Goal: Task Accomplishment & Management: Complete application form

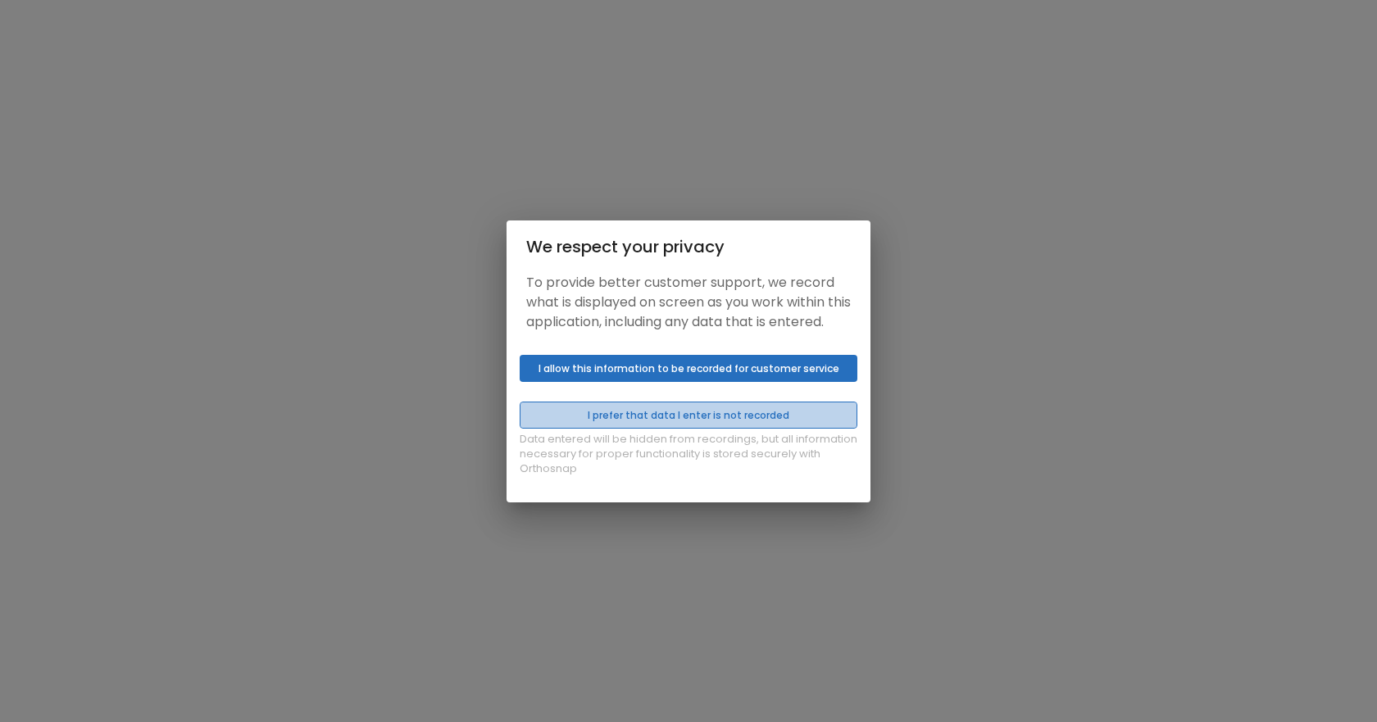
click at [792, 417] on button "I prefer that data I enter is not recorded" at bounding box center [689, 415] width 338 height 27
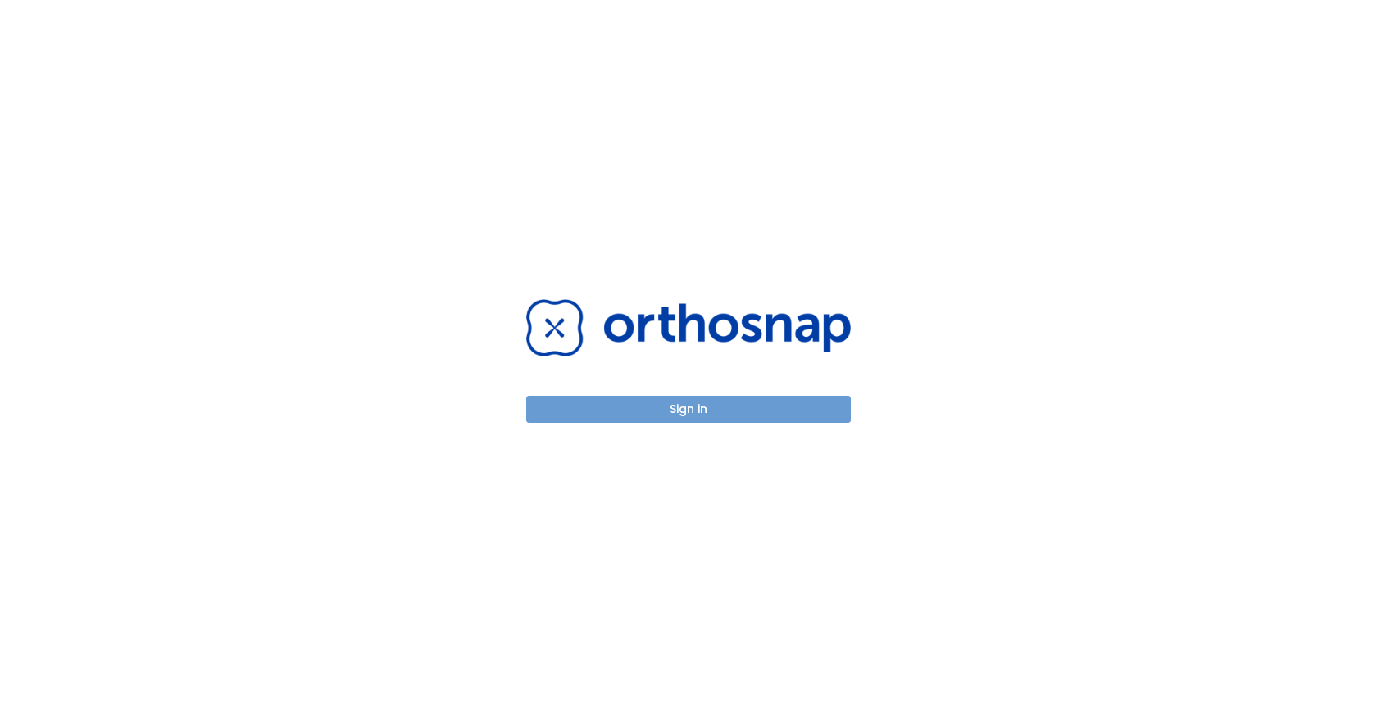
click at [749, 403] on button "Sign in" at bounding box center [688, 409] width 325 height 27
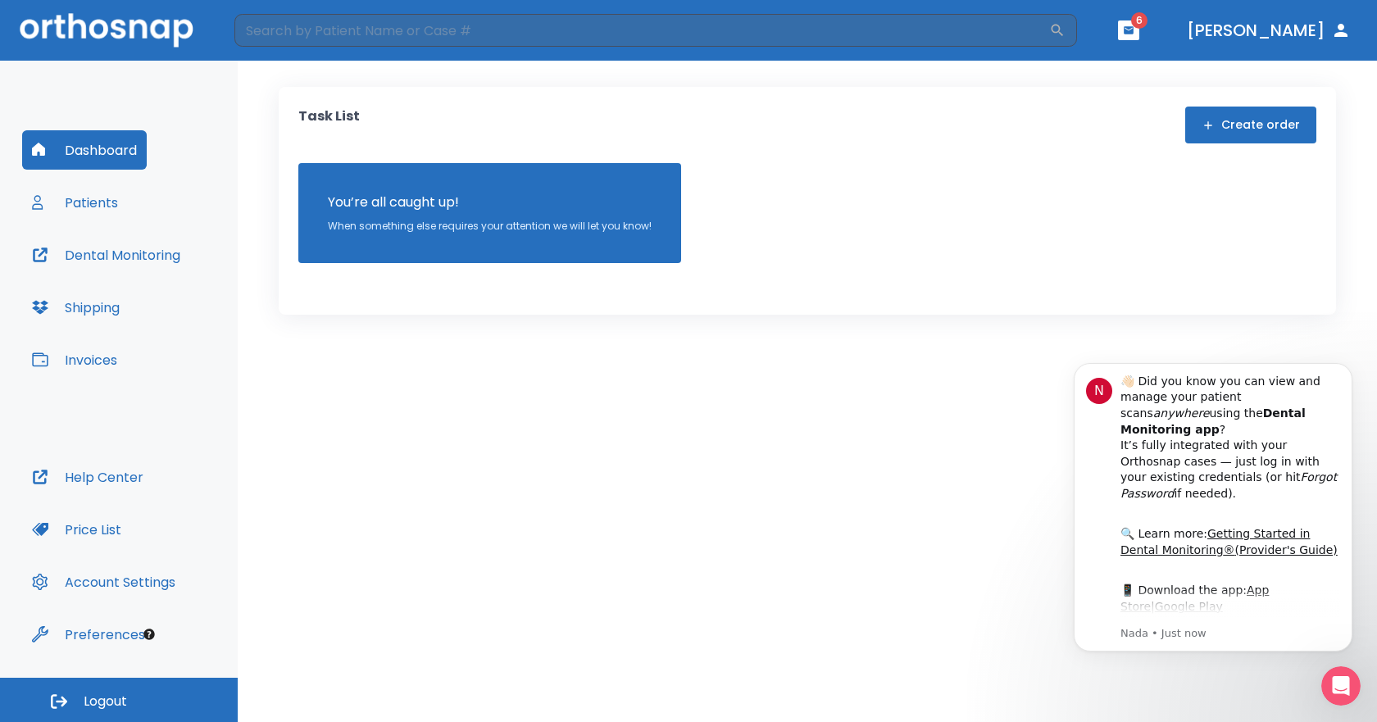
click at [98, 200] on button "Patients" at bounding box center [75, 202] width 106 height 39
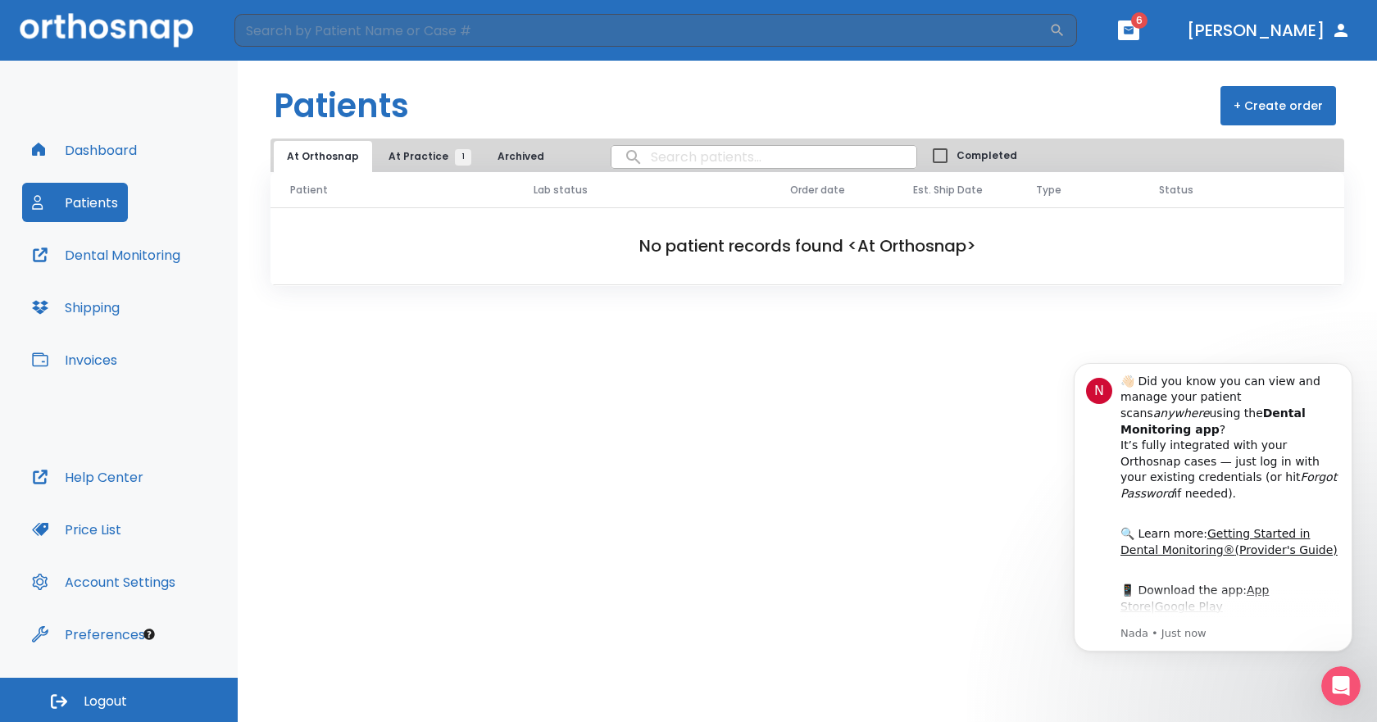
click at [429, 146] on button "At Practice 1" at bounding box center [426, 156] width 101 height 31
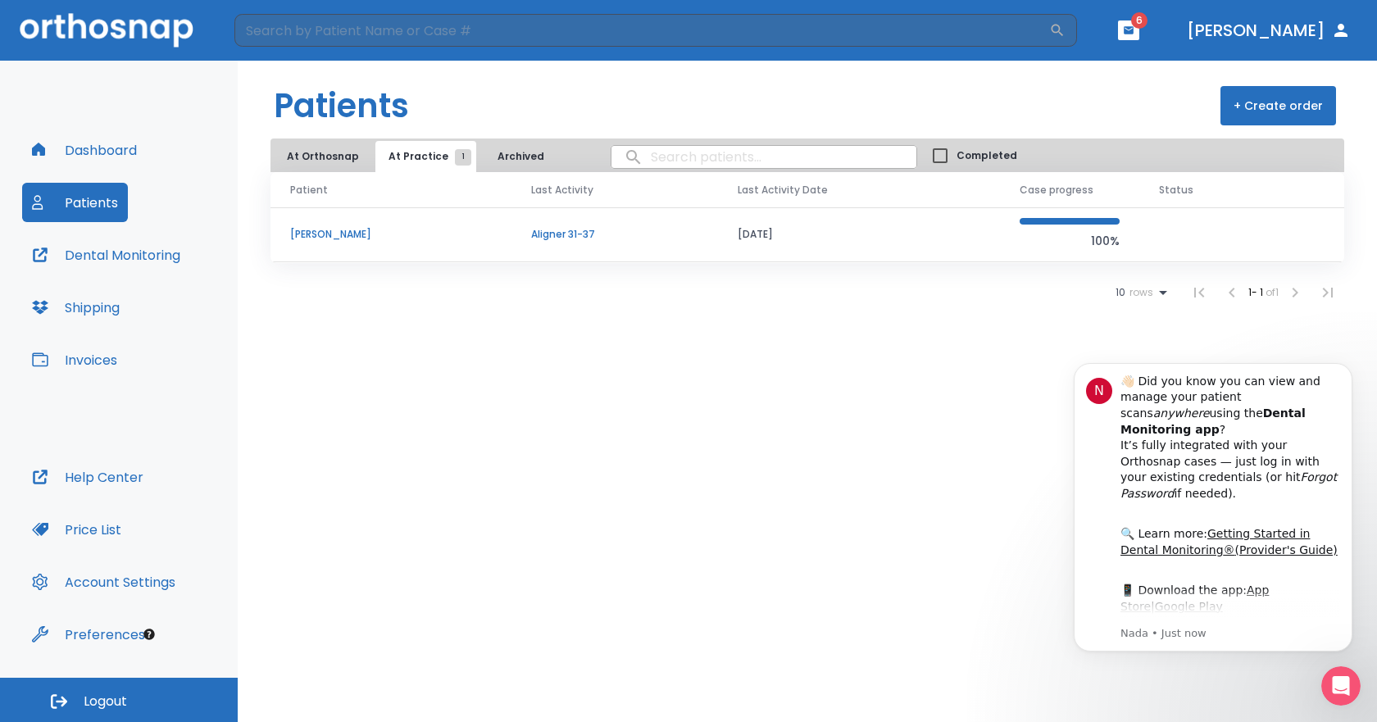
click at [340, 229] on p "[PERSON_NAME]" at bounding box center [391, 234] width 202 height 15
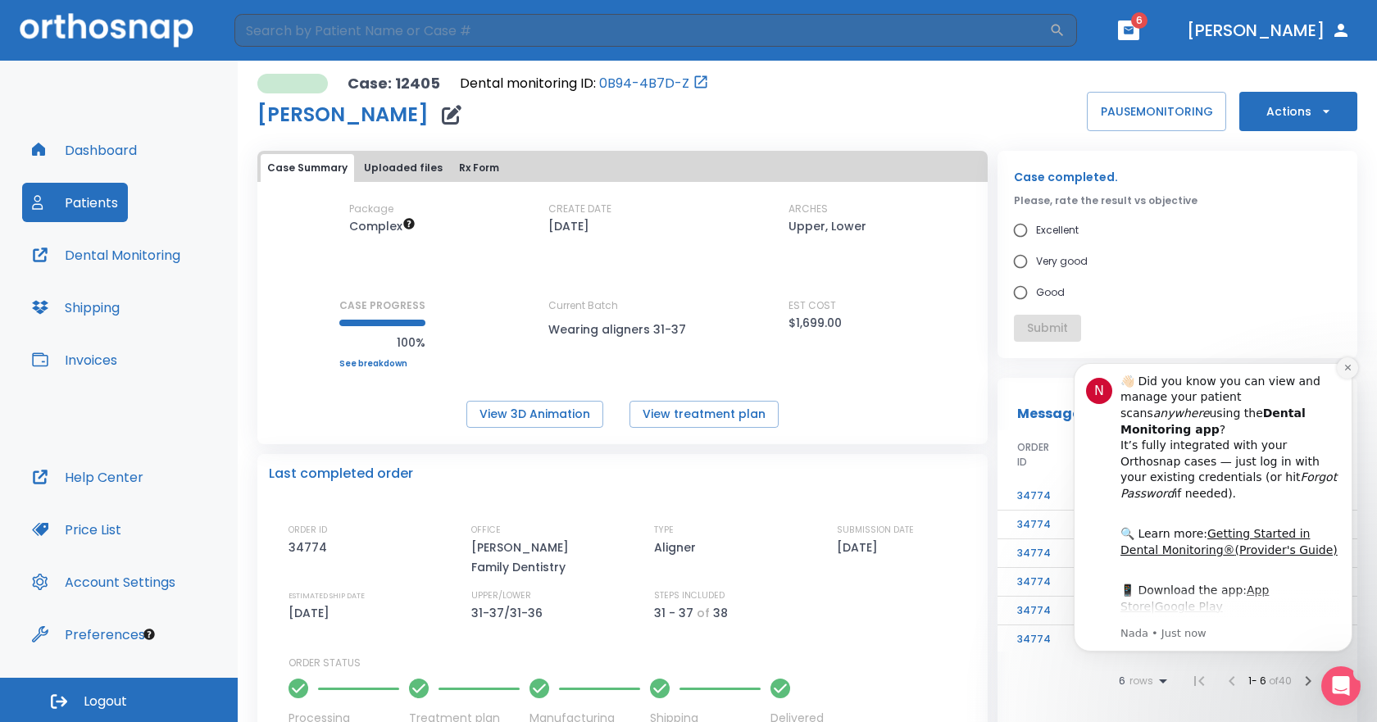
click at [1345, 371] on icon "Dismiss notification" at bounding box center [1348, 368] width 6 height 6
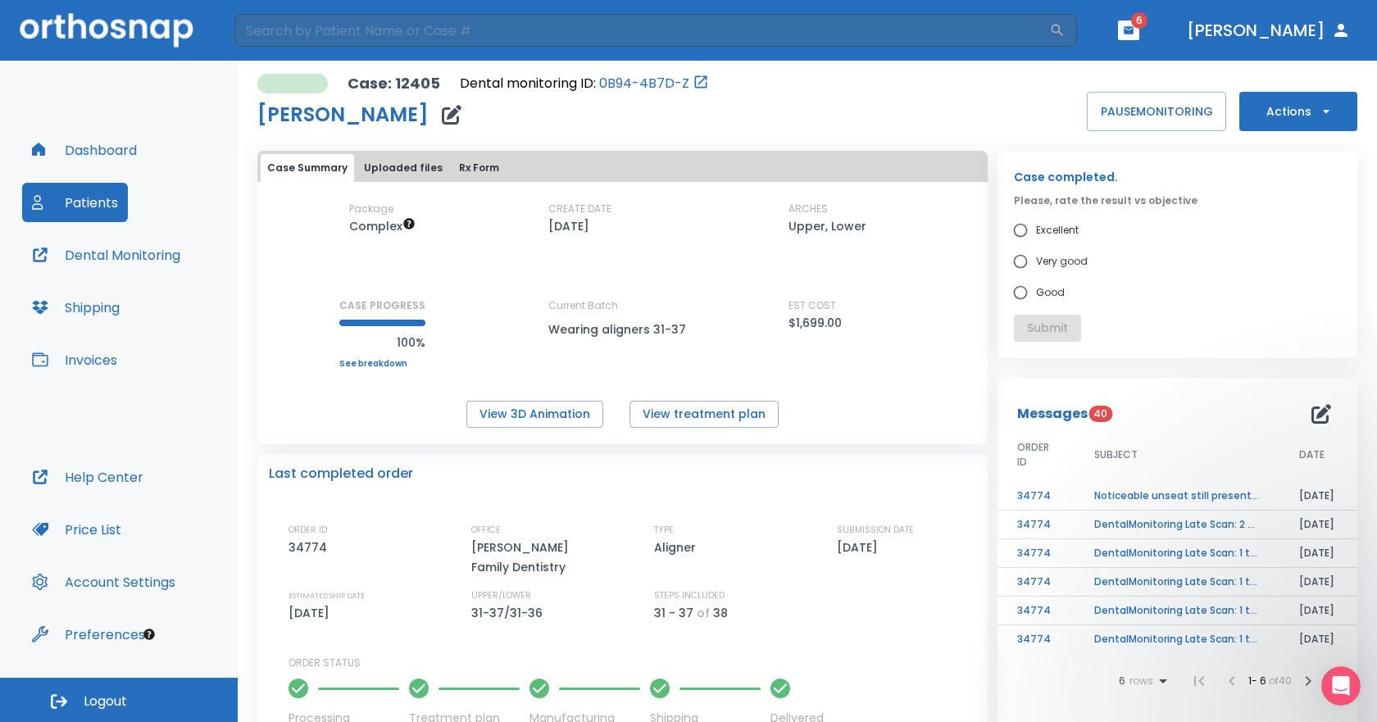
click at [101, 486] on button "Help Center" at bounding box center [87, 477] width 131 height 39
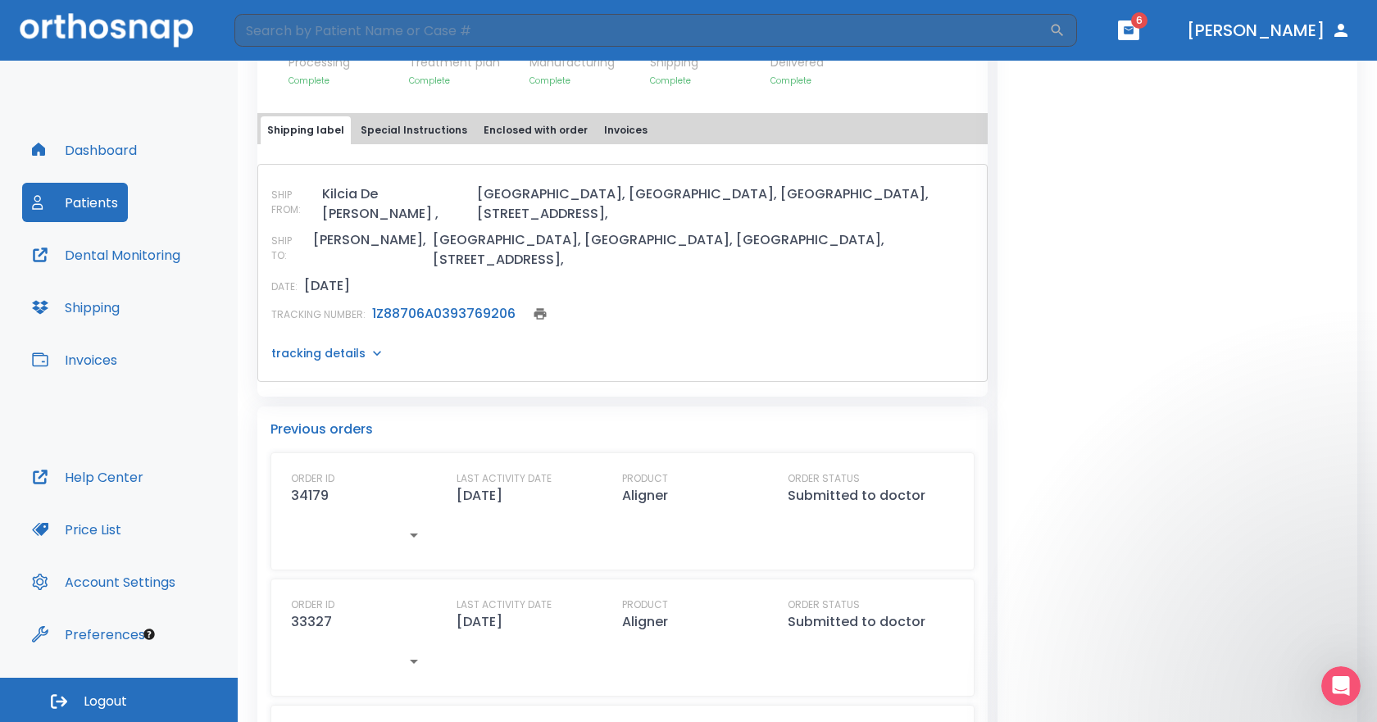
scroll to position [984, 0]
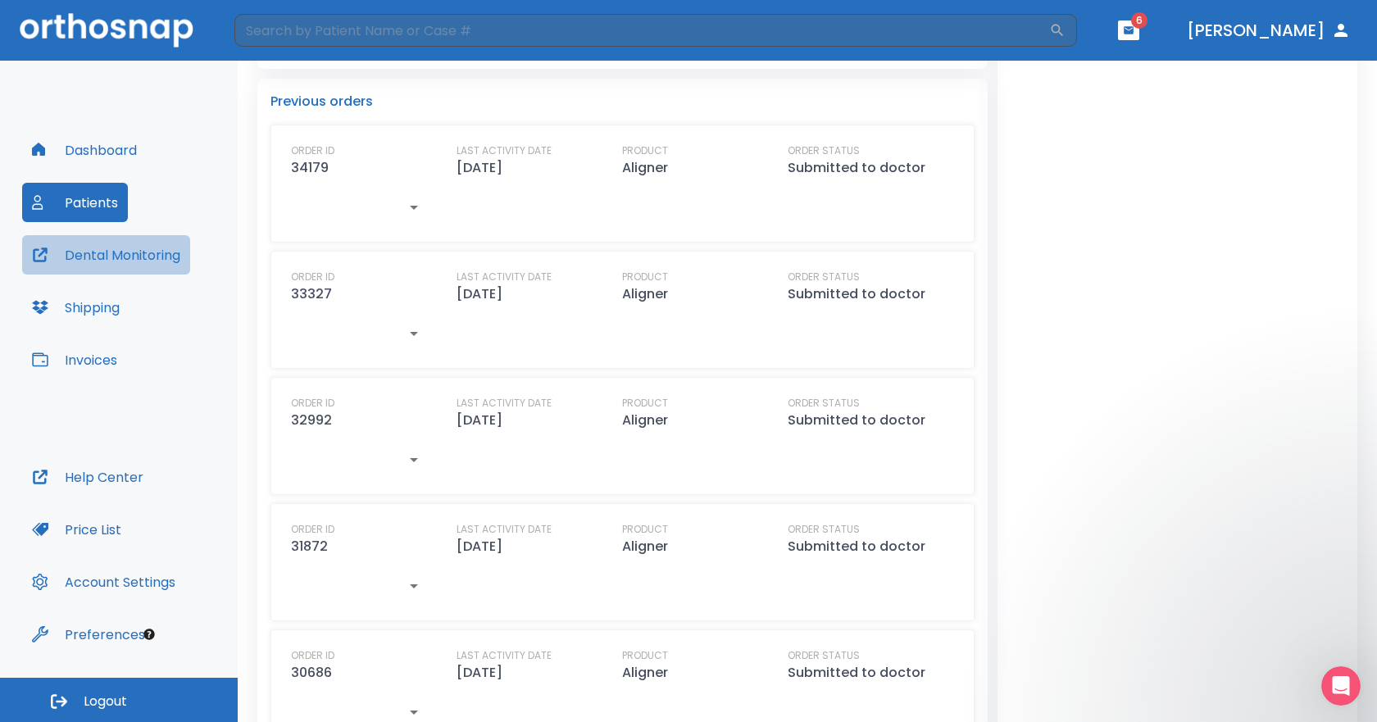
click at [105, 257] on button "Dental Monitoring" at bounding box center [106, 254] width 168 height 39
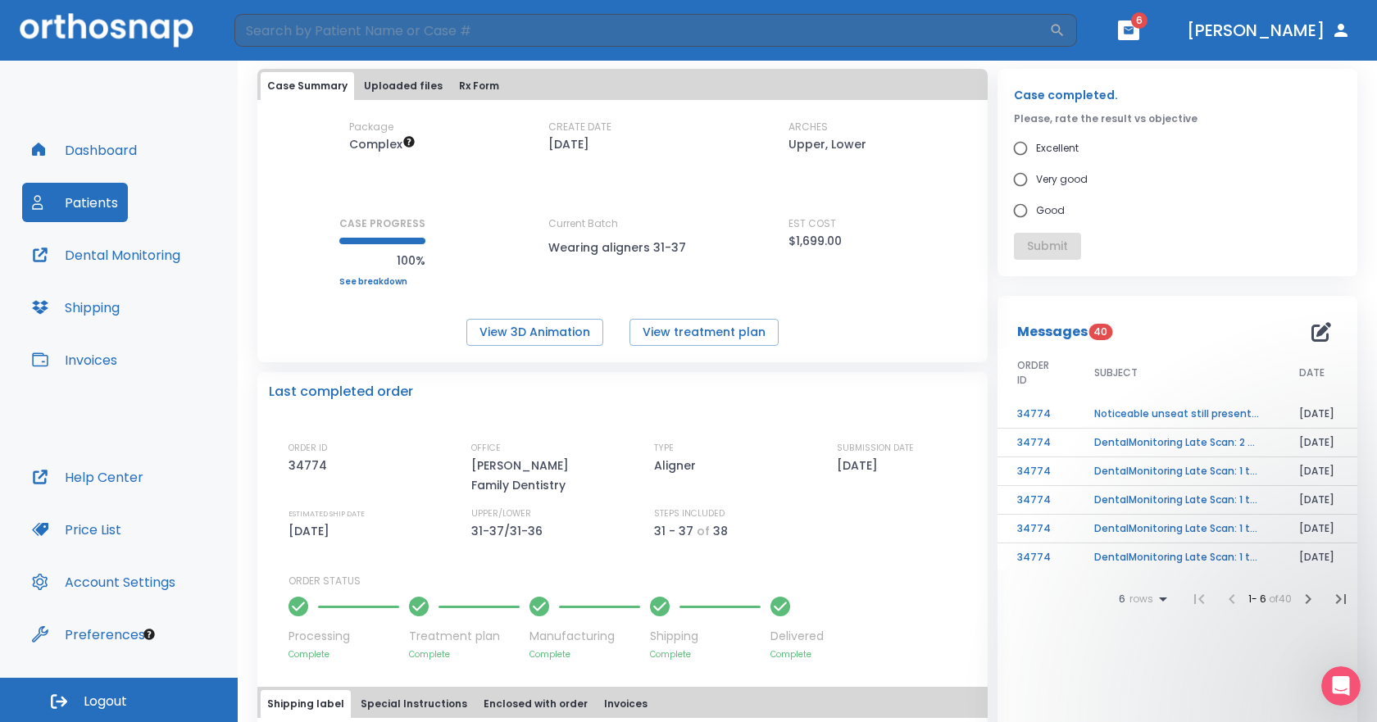
scroll to position [0, 0]
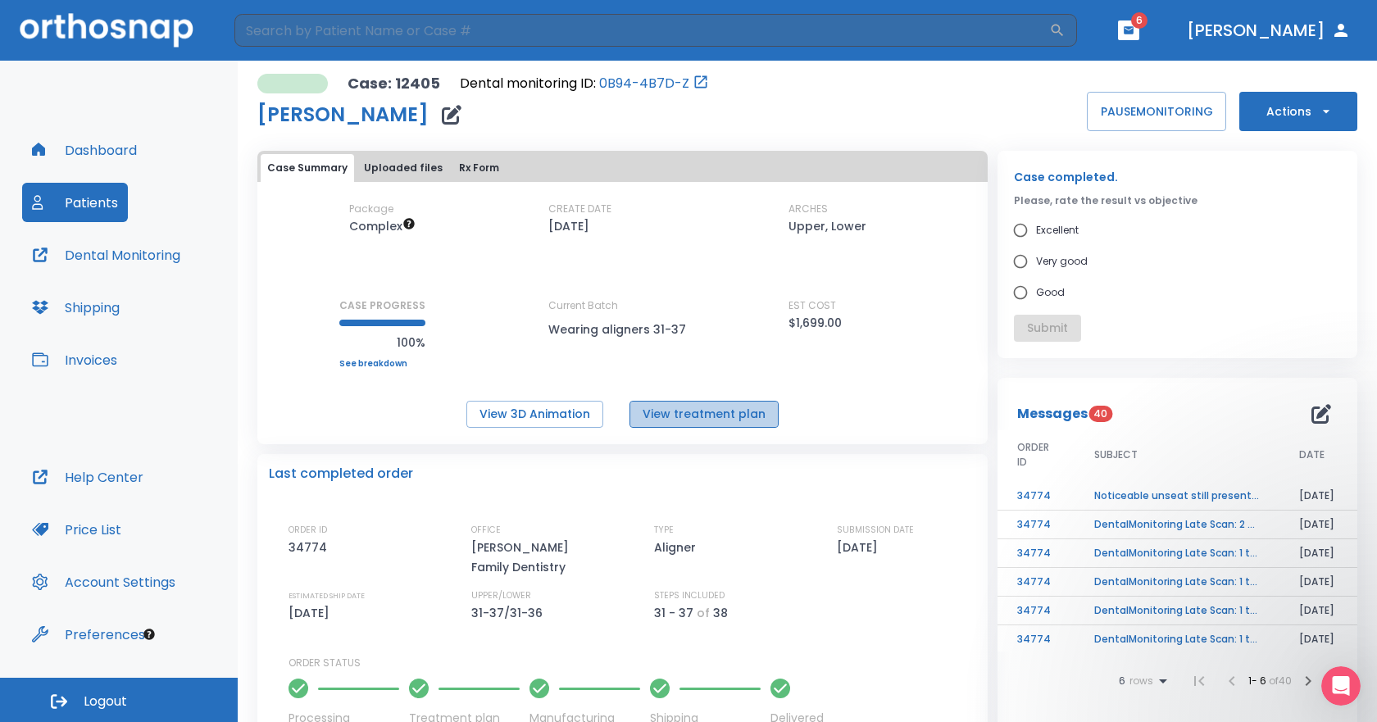
click at [701, 421] on button "View treatment plan" at bounding box center [704, 414] width 149 height 27
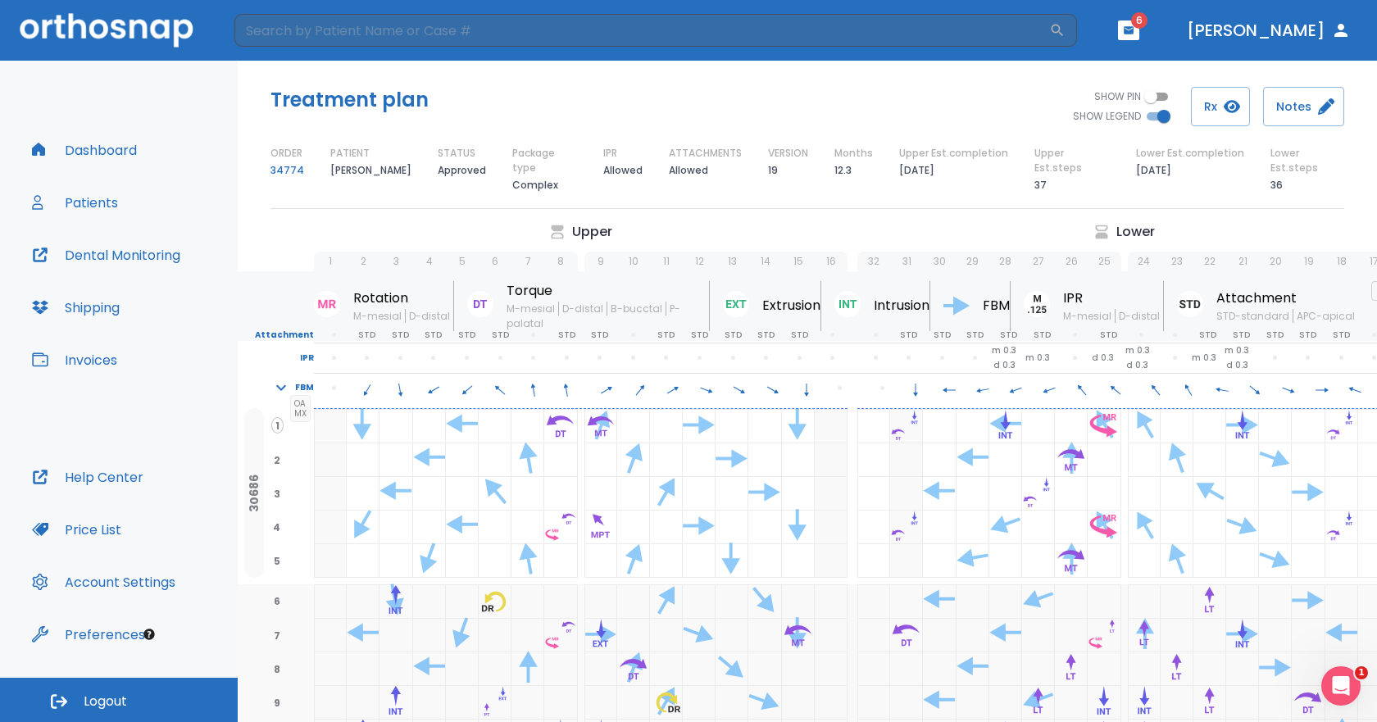
click at [114, 153] on button "Dashboard" at bounding box center [84, 149] width 125 height 39
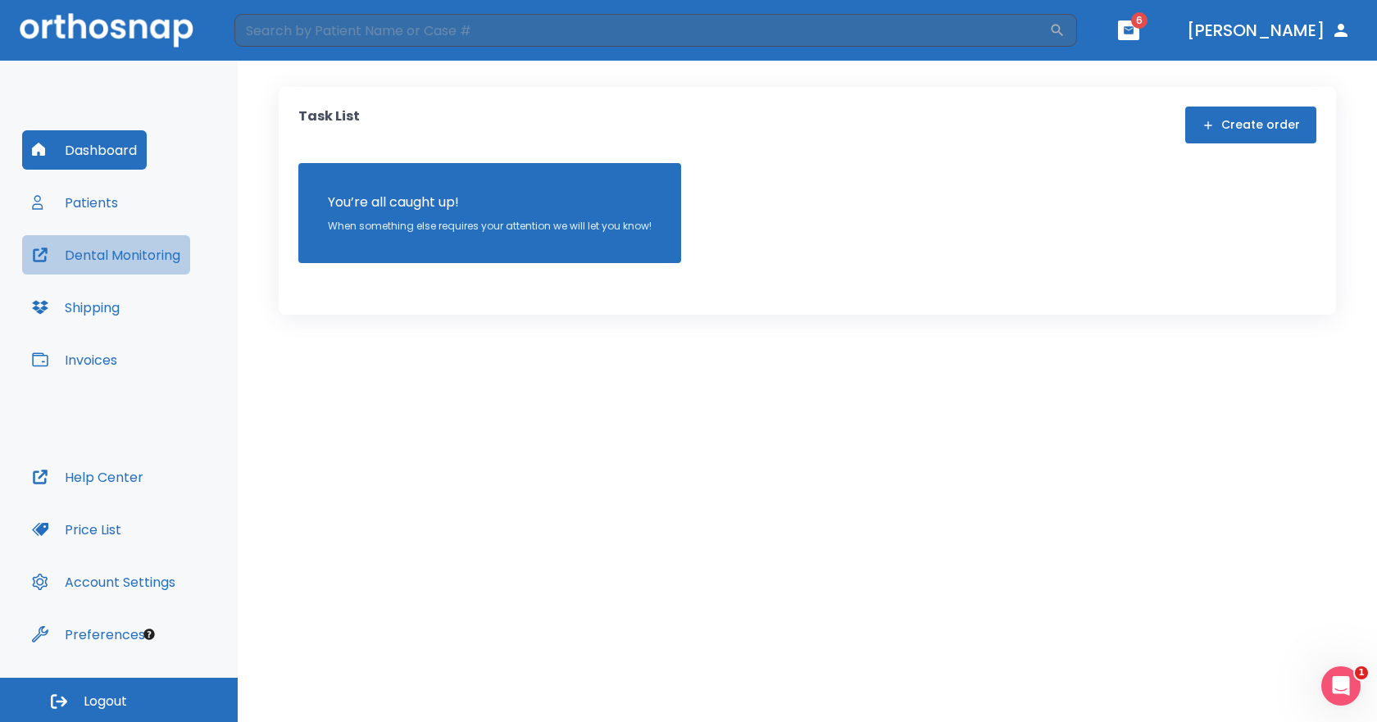
click at [139, 252] on button "Dental Monitoring" at bounding box center [106, 254] width 168 height 39
click at [84, 210] on button "Patients" at bounding box center [75, 202] width 106 height 39
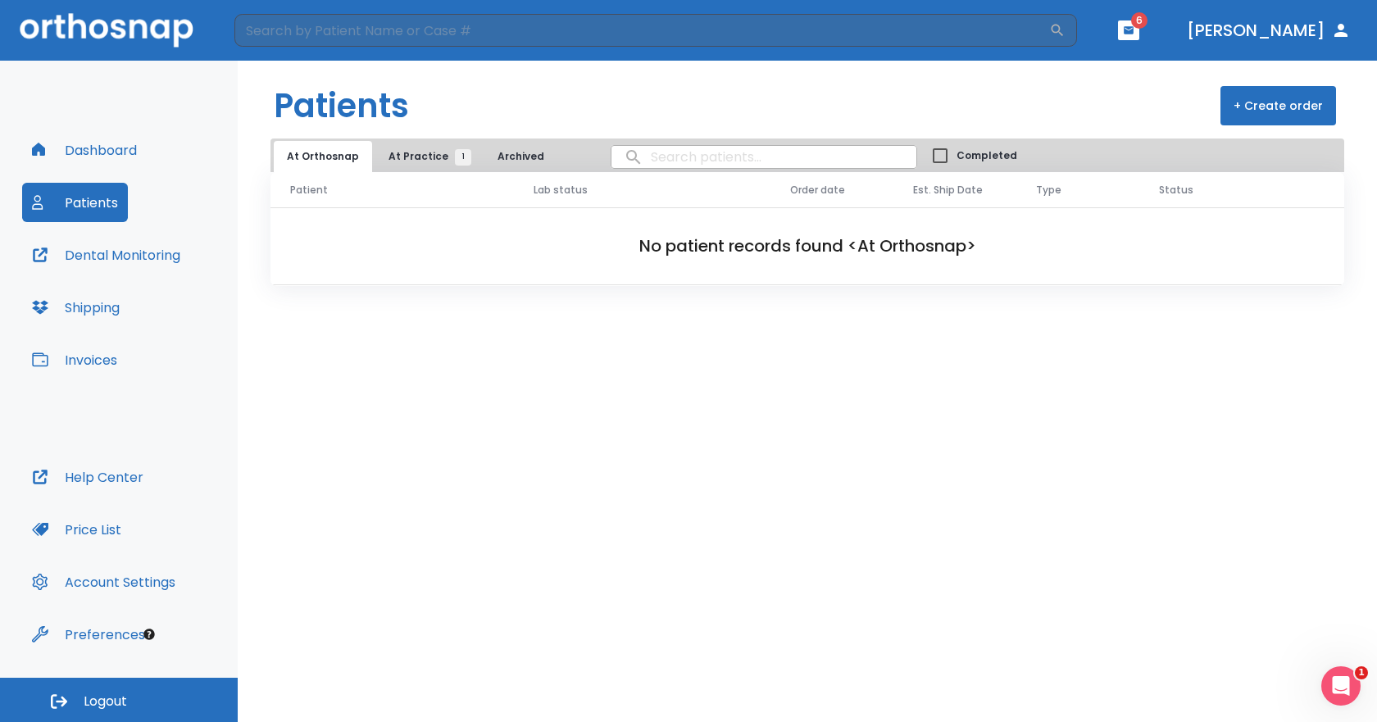
click at [398, 158] on span "At Practice 1" at bounding box center [426, 156] width 75 height 15
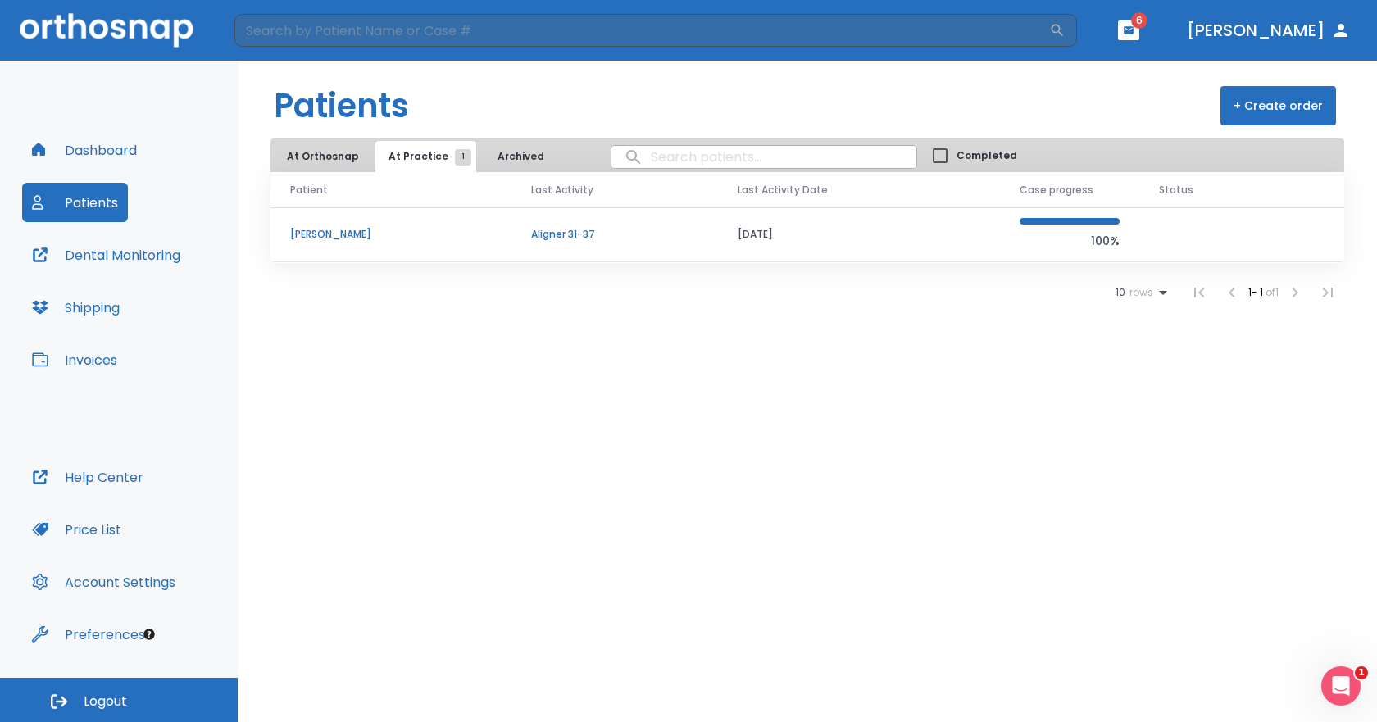
click at [321, 224] on td "[PERSON_NAME]" at bounding box center [391, 234] width 241 height 55
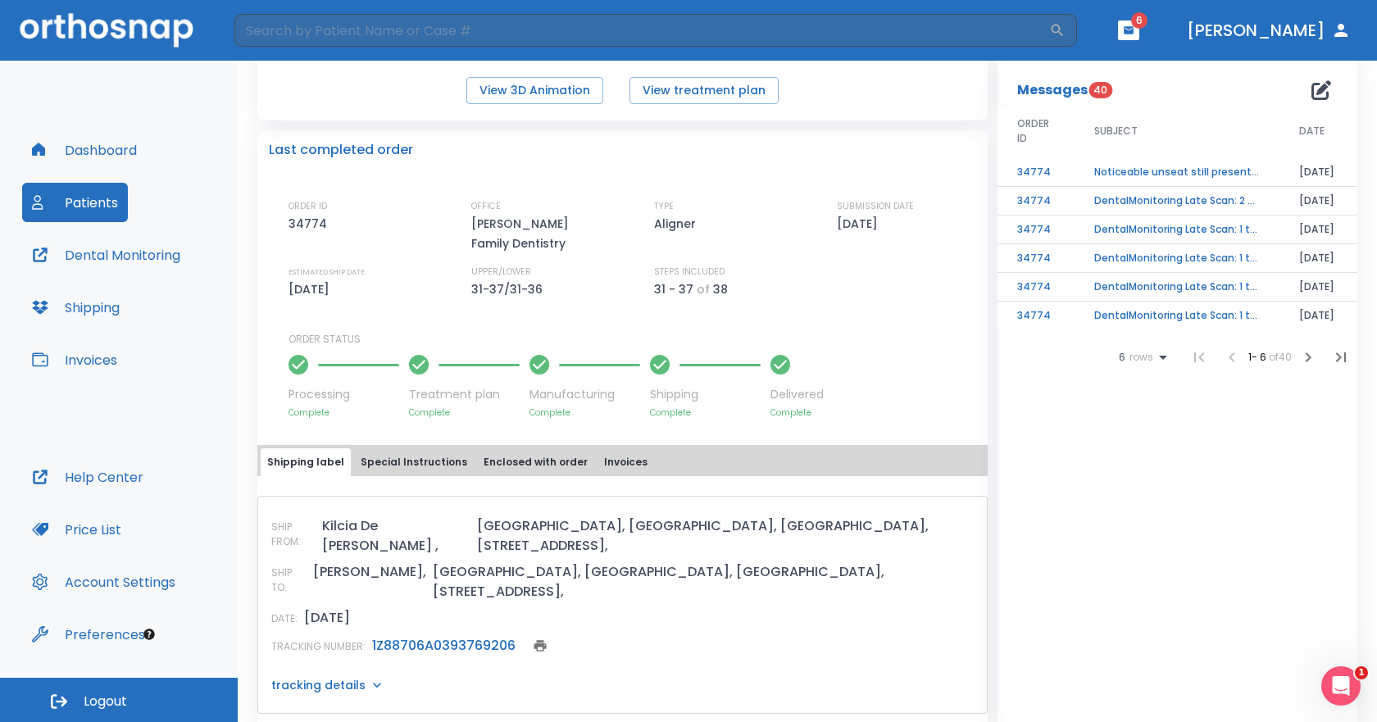
scroll to position [164, 0]
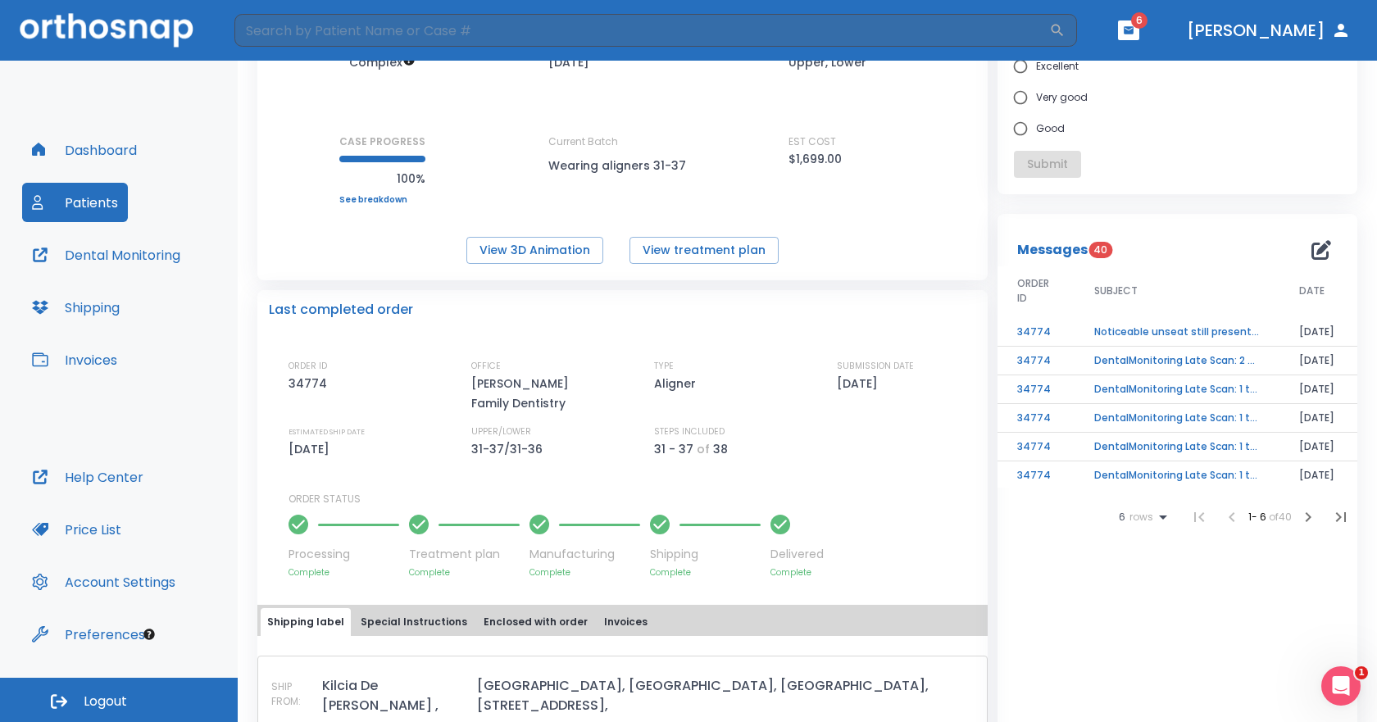
click at [124, 471] on button "Help Center" at bounding box center [87, 477] width 131 height 39
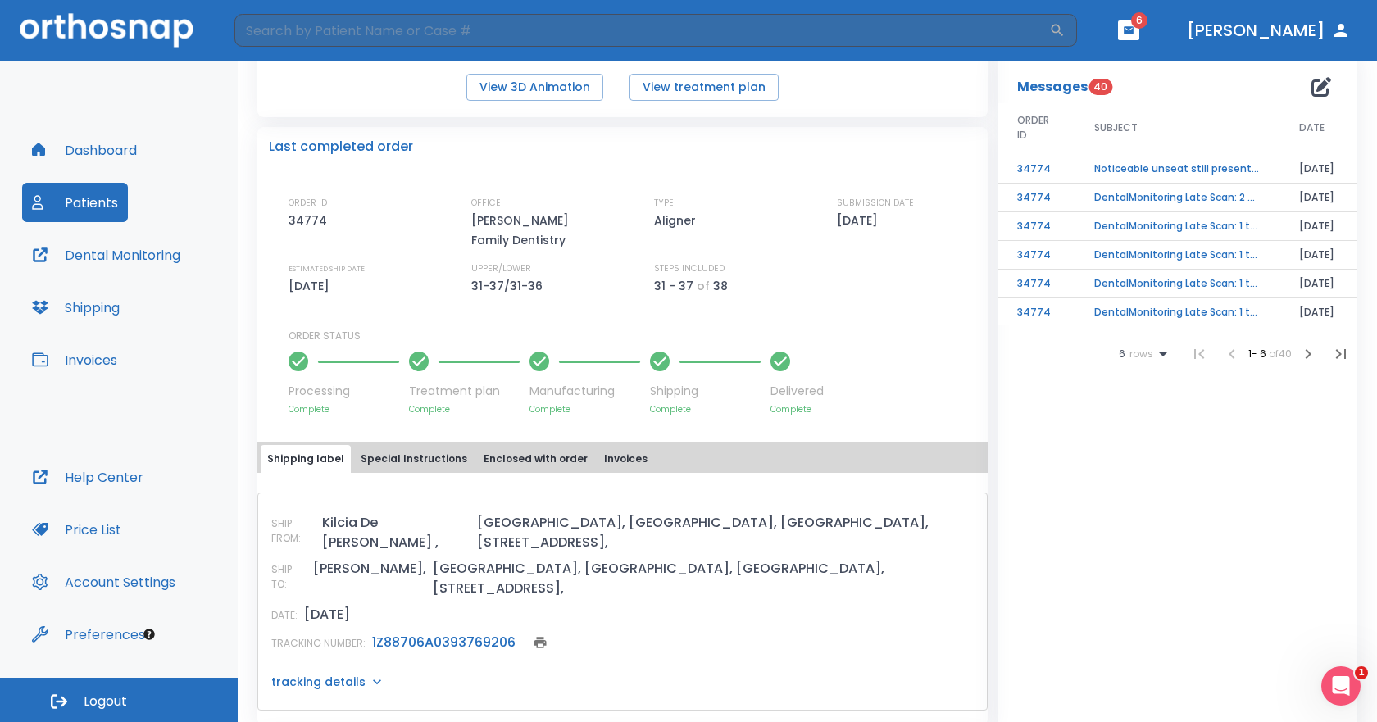
scroll to position [0, 0]
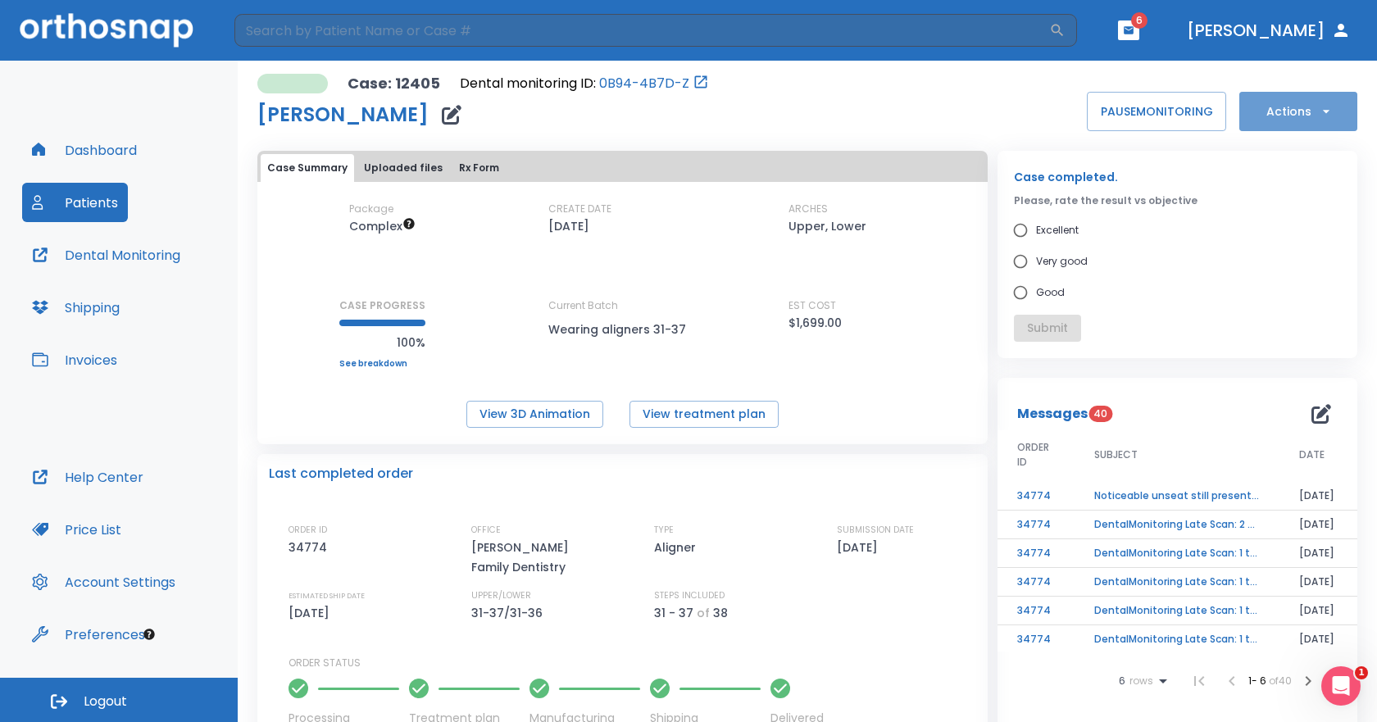
click at [1333, 114] on button "Actions" at bounding box center [1299, 111] width 118 height 39
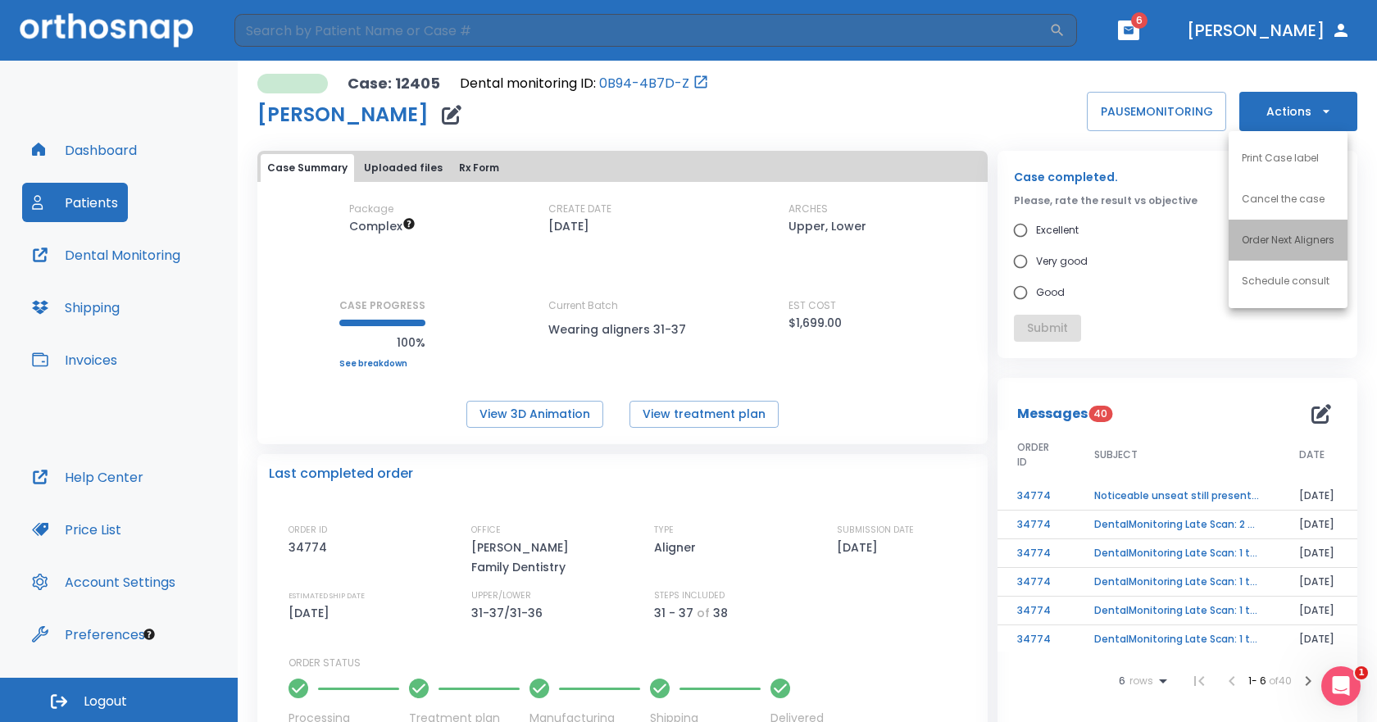
click at [1290, 239] on p "Order Next Aligners" at bounding box center [1288, 240] width 93 height 15
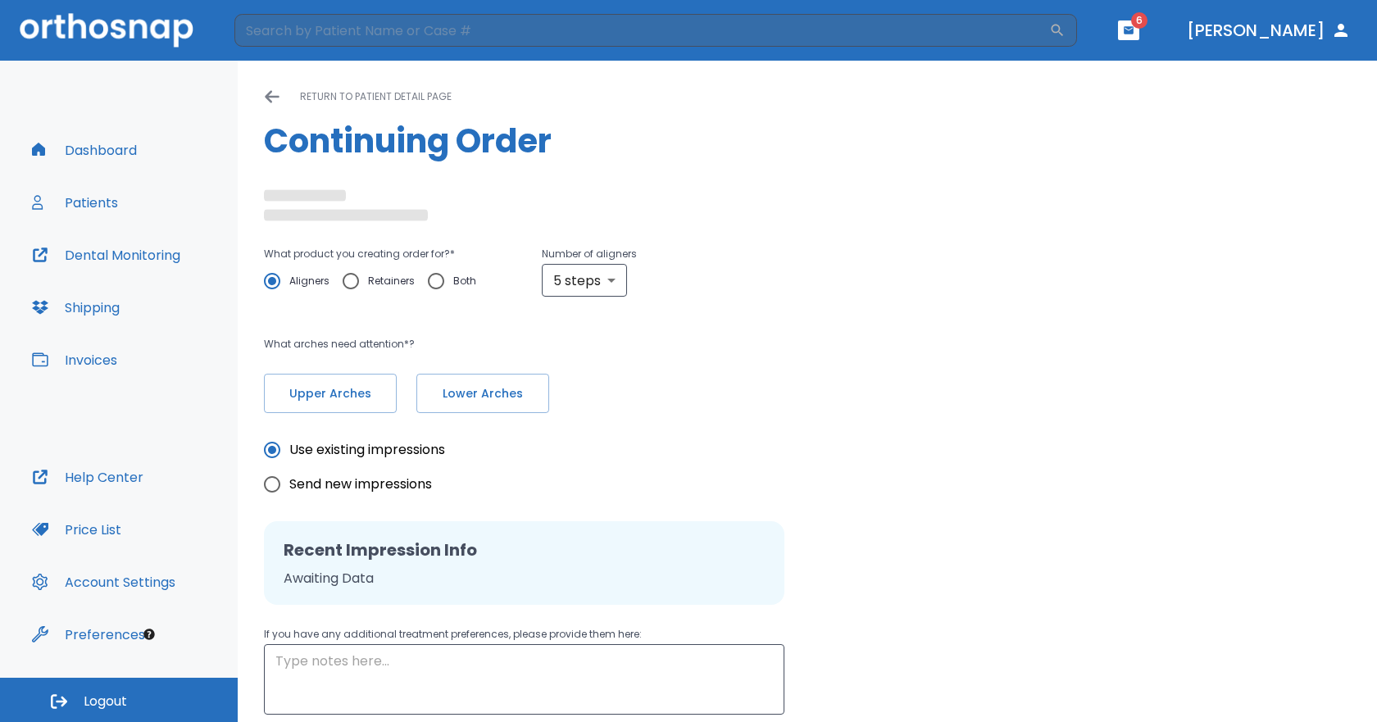
radio input "false"
radio input "true"
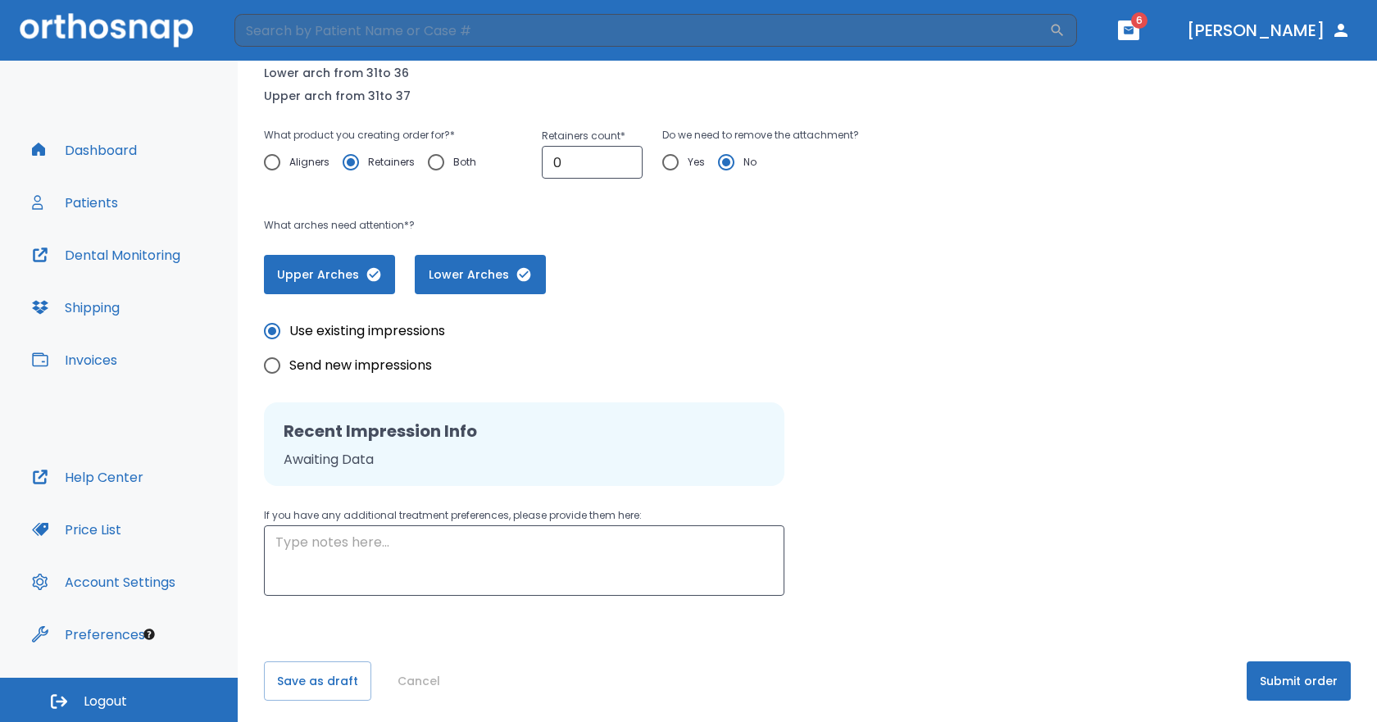
scroll to position [235, 0]
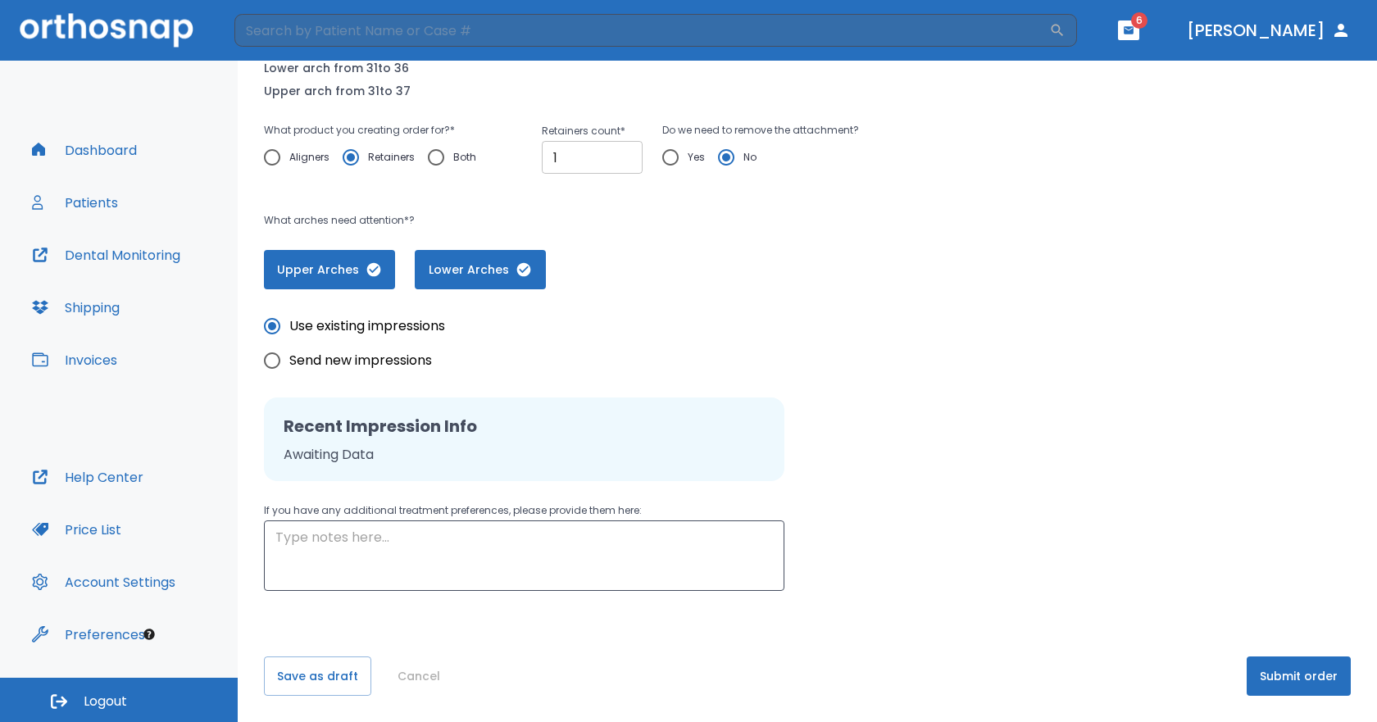
click at [623, 156] on input "1" at bounding box center [592, 157] width 101 height 33
click at [623, 156] on input "2" at bounding box center [592, 157] width 101 height 33
click at [623, 156] on input "3" at bounding box center [592, 157] width 101 height 33
type input "4"
click at [623, 156] on input "4" at bounding box center [592, 157] width 101 height 33
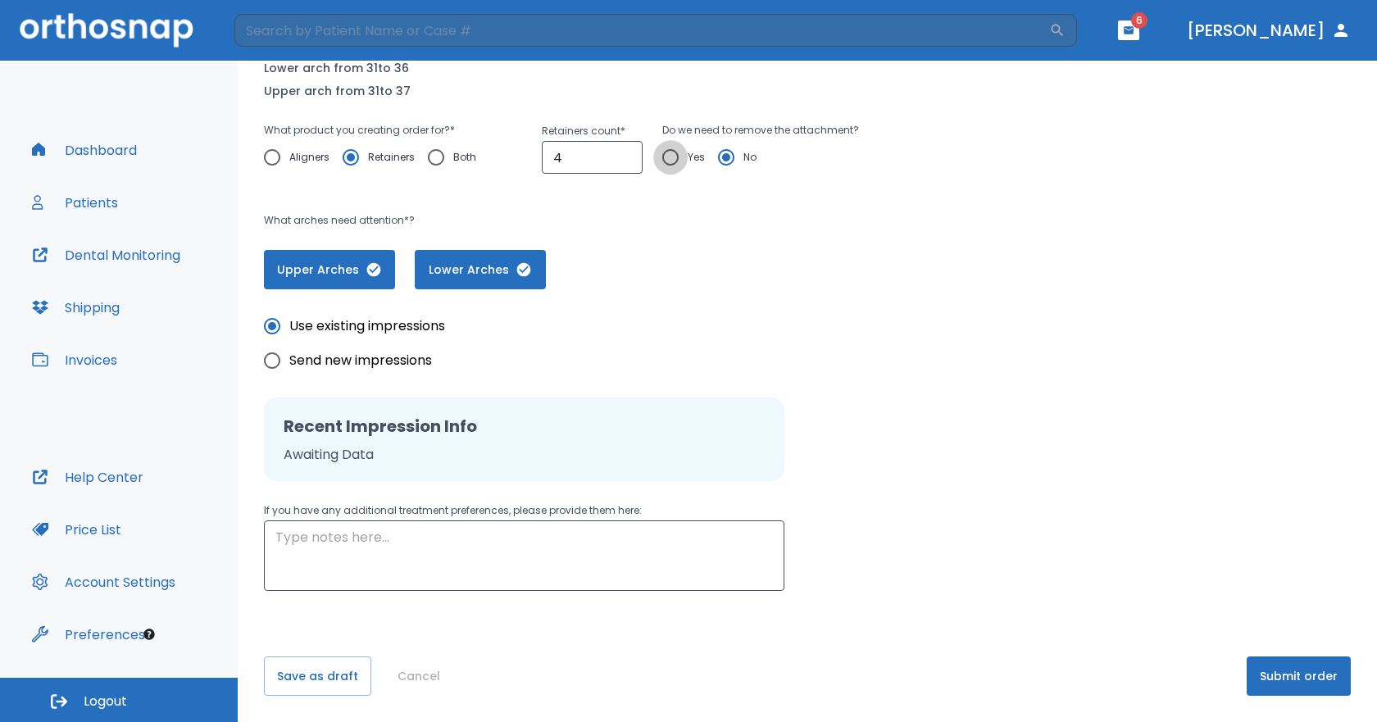
click at [667, 153] on input "Yes" at bounding box center [670, 157] width 34 height 34
radio input "true"
click at [621, 314] on div "Use existing impressions Send new impressions" at bounding box center [524, 343] width 521 height 69
click at [581, 553] on textarea at bounding box center [524, 556] width 498 height 57
type textarea "I"
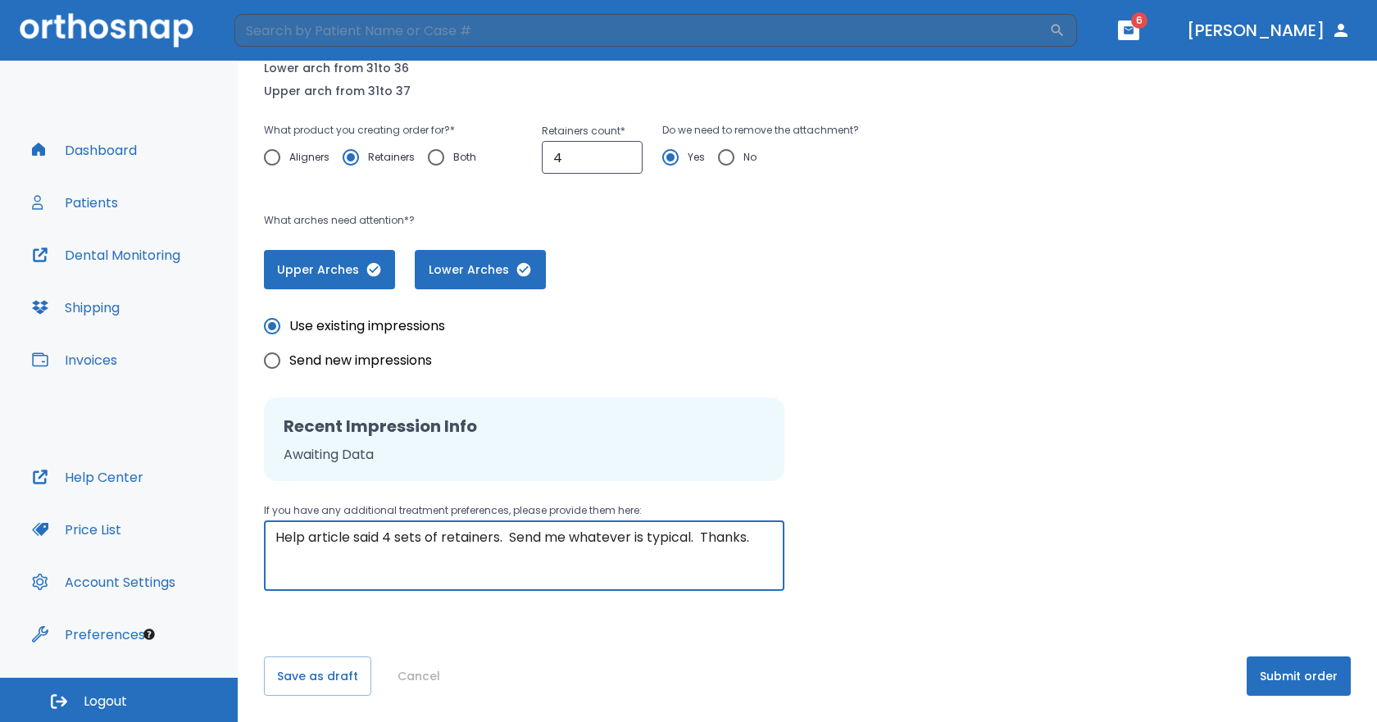
type textarea "Help article said 4 sets of retainers. Send me whatever is typical. Thanks."
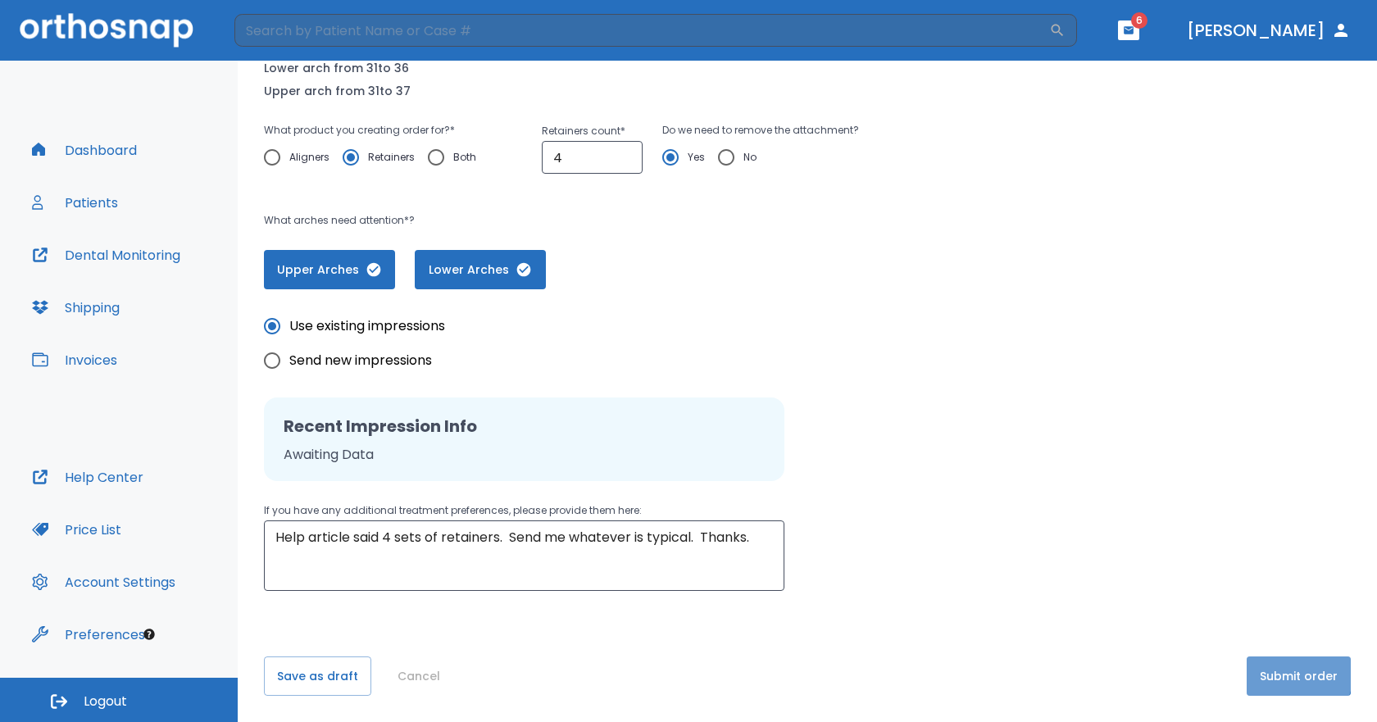
click at [1284, 674] on button "Submit order" at bounding box center [1299, 676] width 104 height 39
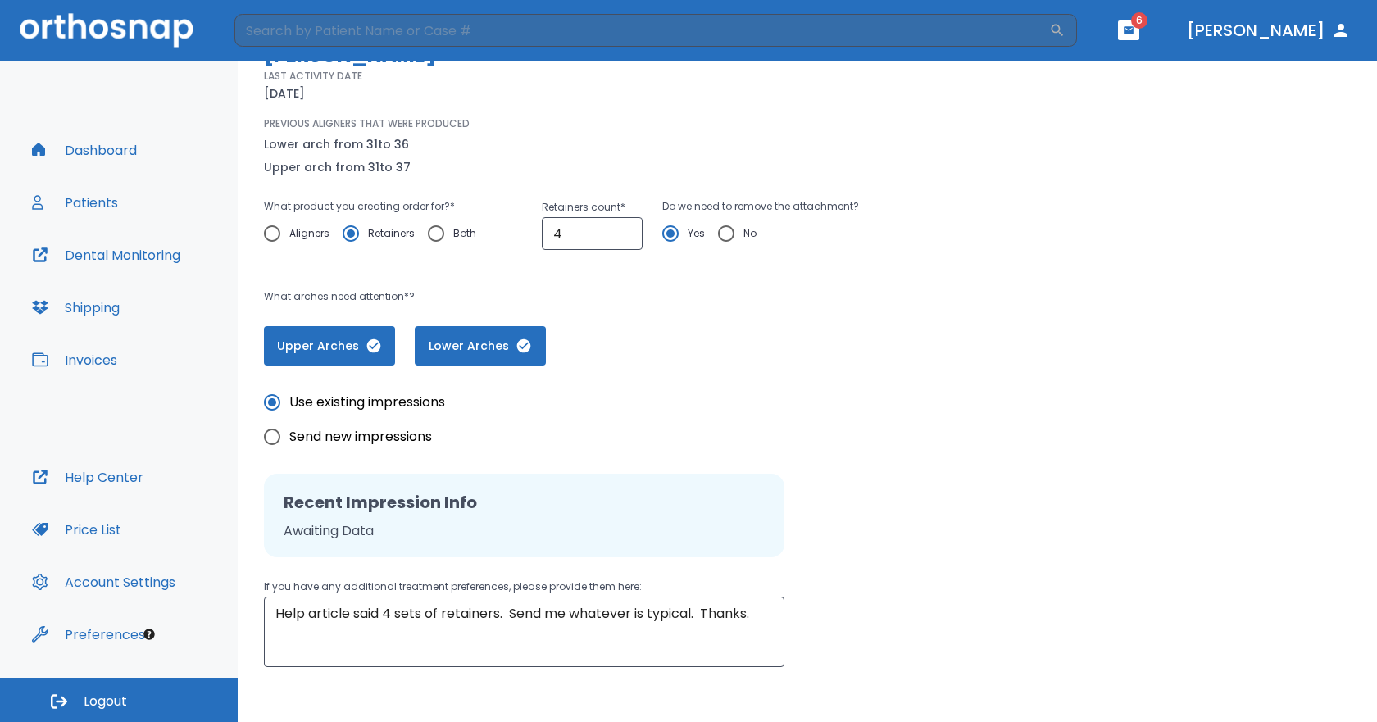
scroll to position [0, 0]
